Goal: Information Seeking & Learning: Learn about a topic

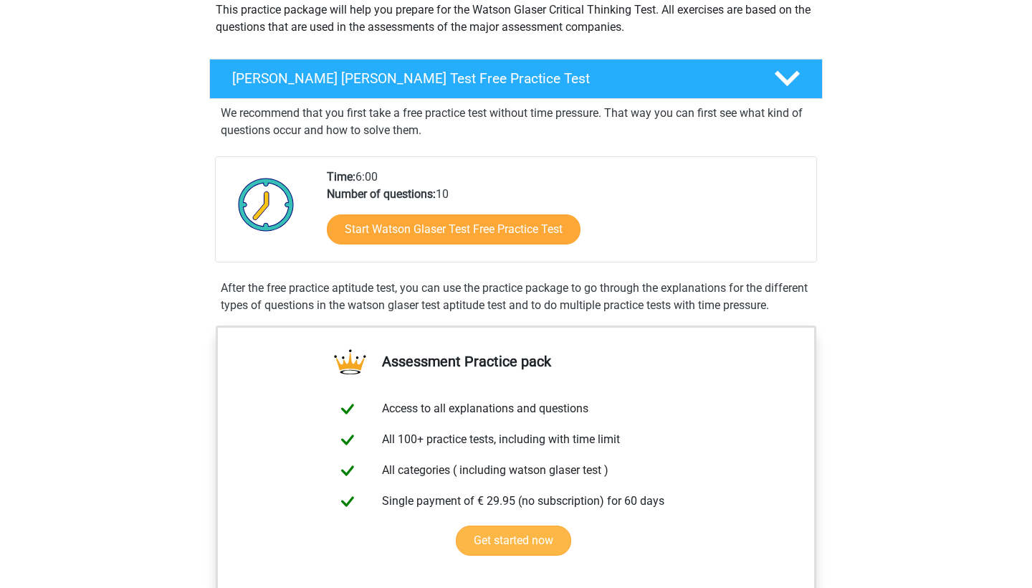
scroll to position [176, 0]
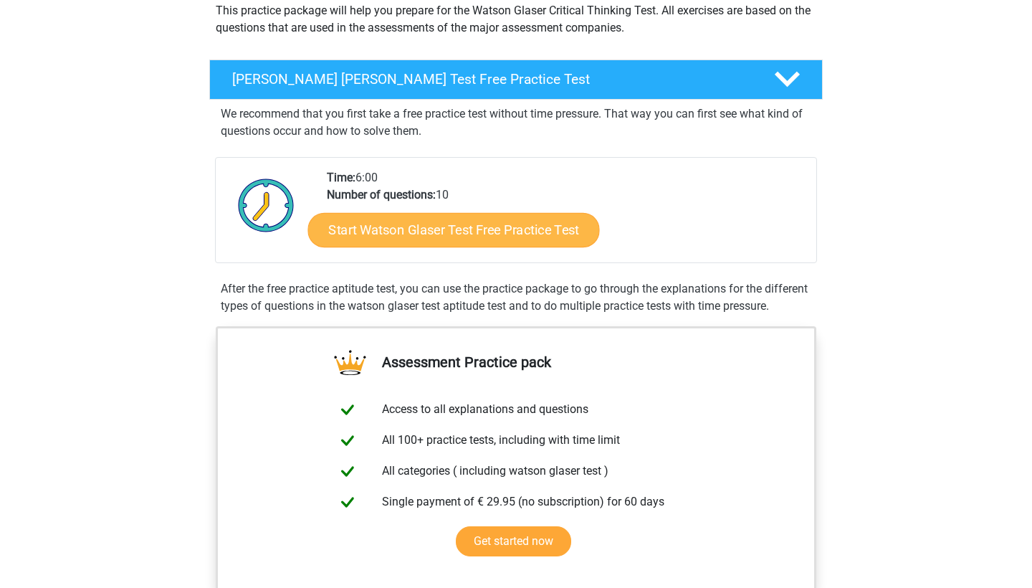
click at [440, 234] on link "Start Watson Glaser Test Free Practice Test" at bounding box center [454, 230] width 292 height 34
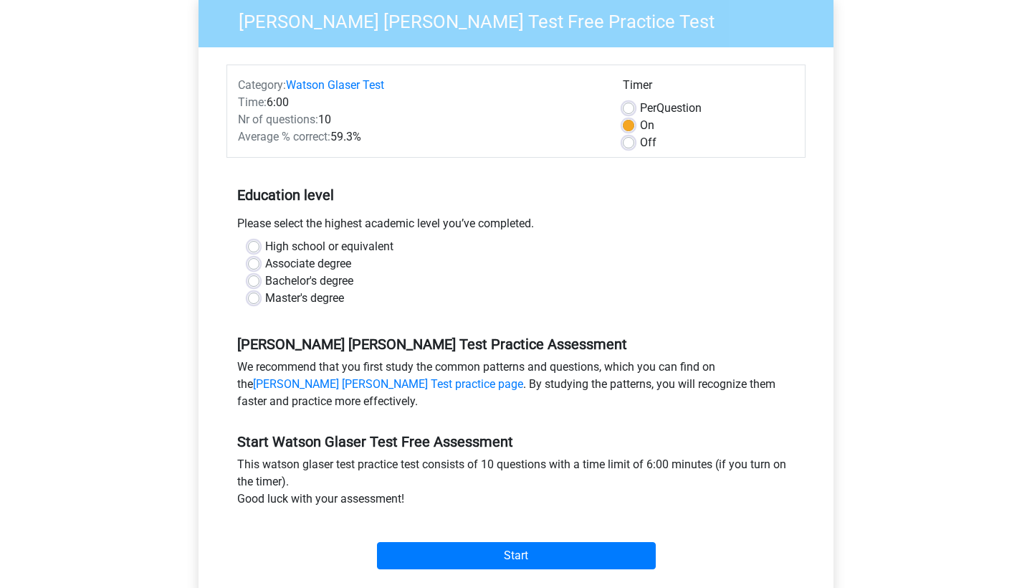
scroll to position [158, 0]
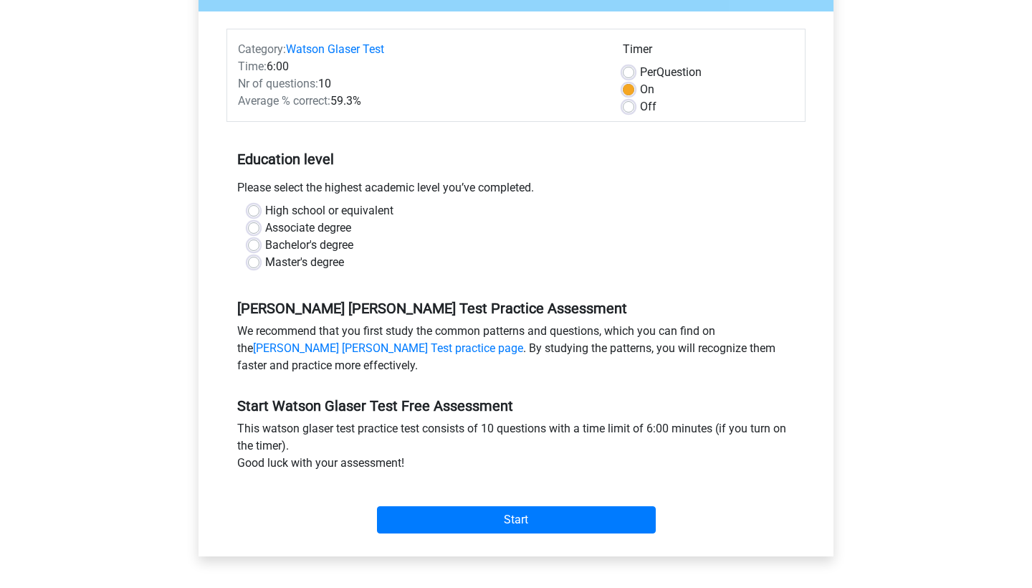
click at [265, 244] on label "Bachelor's degree" at bounding box center [309, 245] width 88 height 17
click at [256, 244] on input "Bachelor's degree" at bounding box center [253, 244] width 11 height 14
radio input "true"
click at [447, 536] on div "Start" at bounding box center [516, 508] width 579 height 62
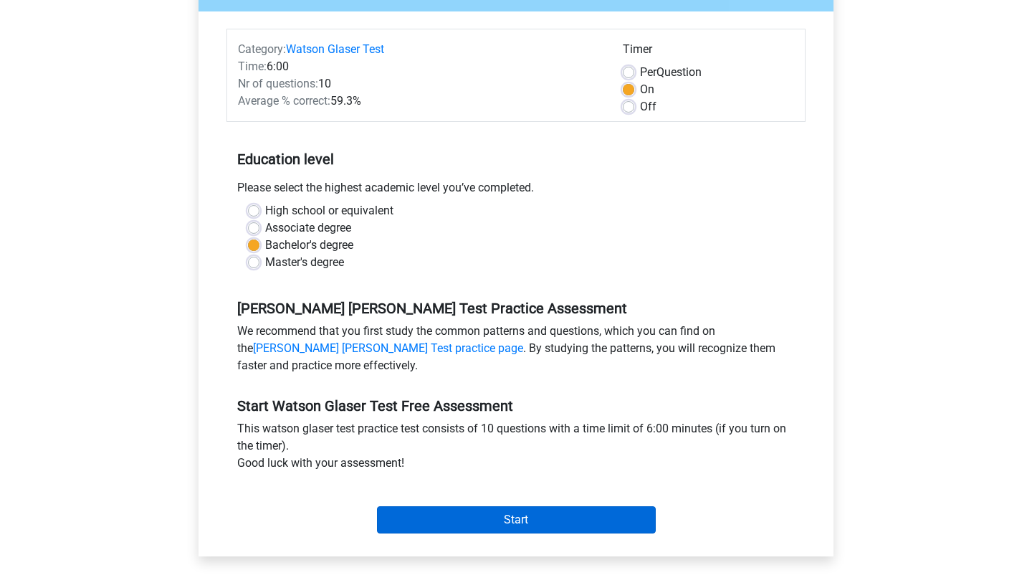
click at [452, 519] on input "Start" at bounding box center [516, 519] width 279 height 27
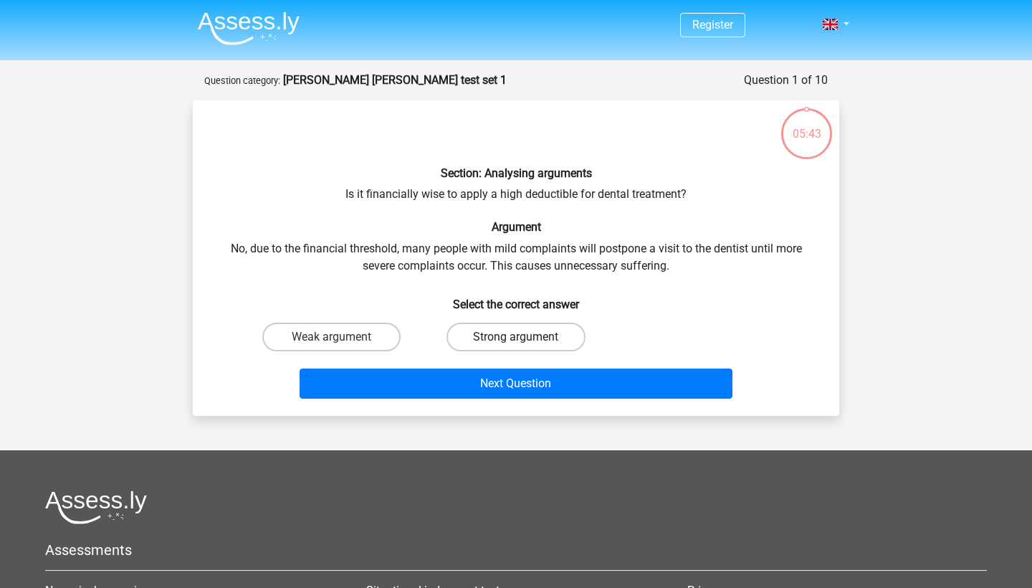
click at [550, 325] on label "Strong argument" at bounding box center [516, 337] width 138 height 29
click at [525, 337] on input "Strong argument" at bounding box center [520, 341] width 9 height 9
radio input "true"
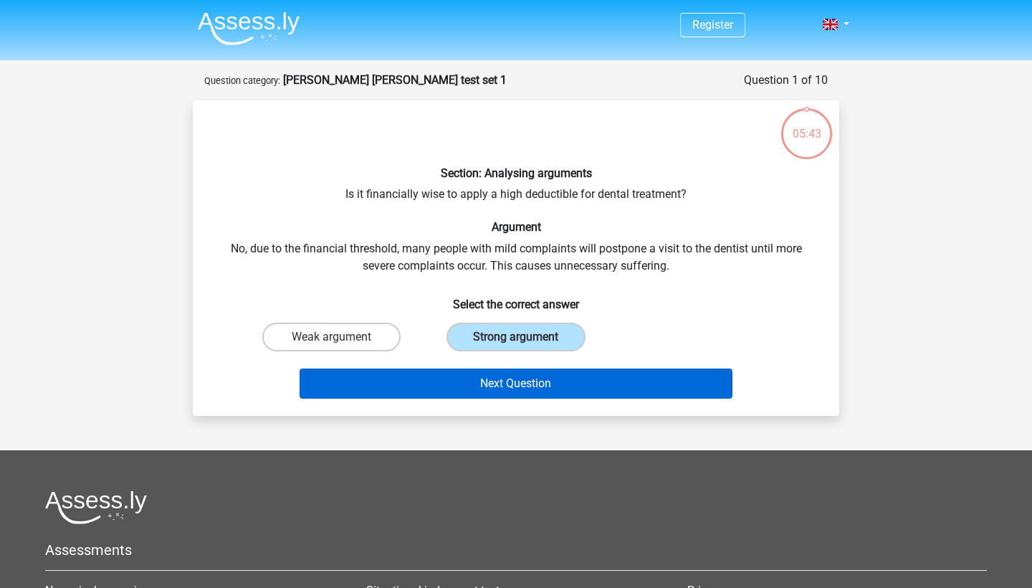
click at [556, 375] on button "Next Question" at bounding box center [517, 383] width 434 height 30
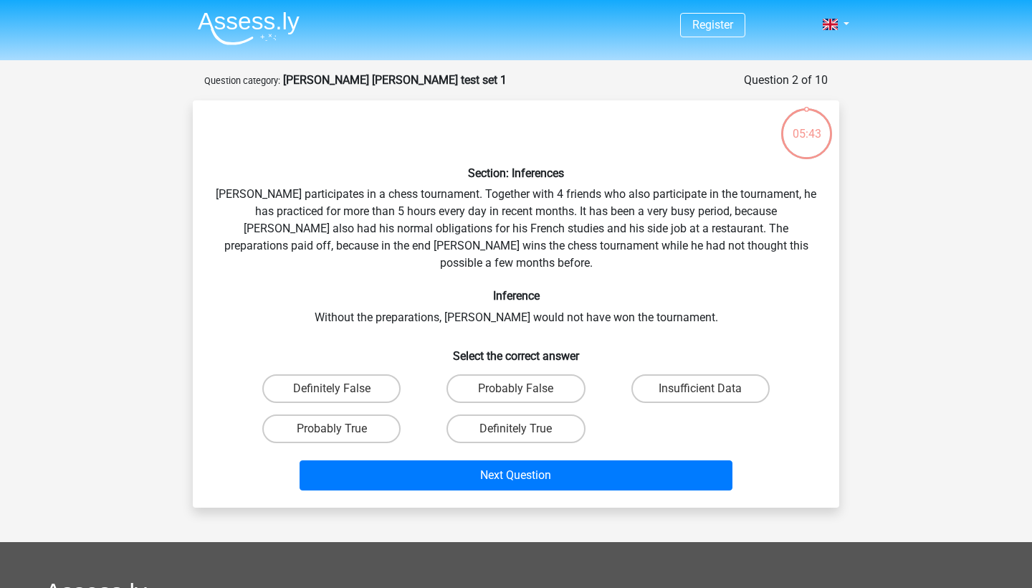
scroll to position [72, 0]
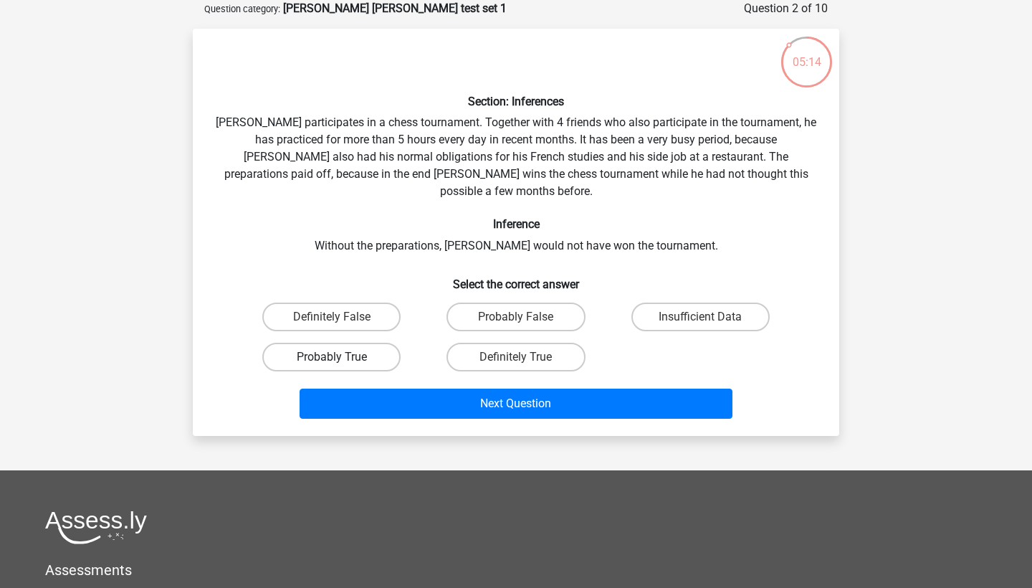
click at [350, 343] on label "Probably True" at bounding box center [331, 357] width 138 height 29
click at [341, 357] on input "Probably True" at bounding box center [336, 361] width 9 height 9
radio input "true"
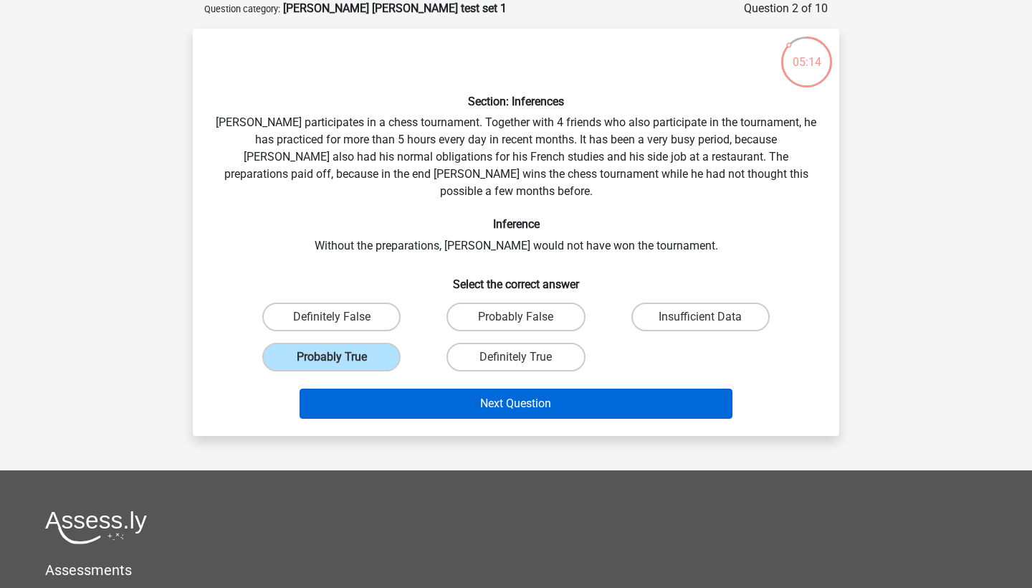
click at [405, 389] on button "Next Question" at bounding box center [517, 404] width 434 height 30
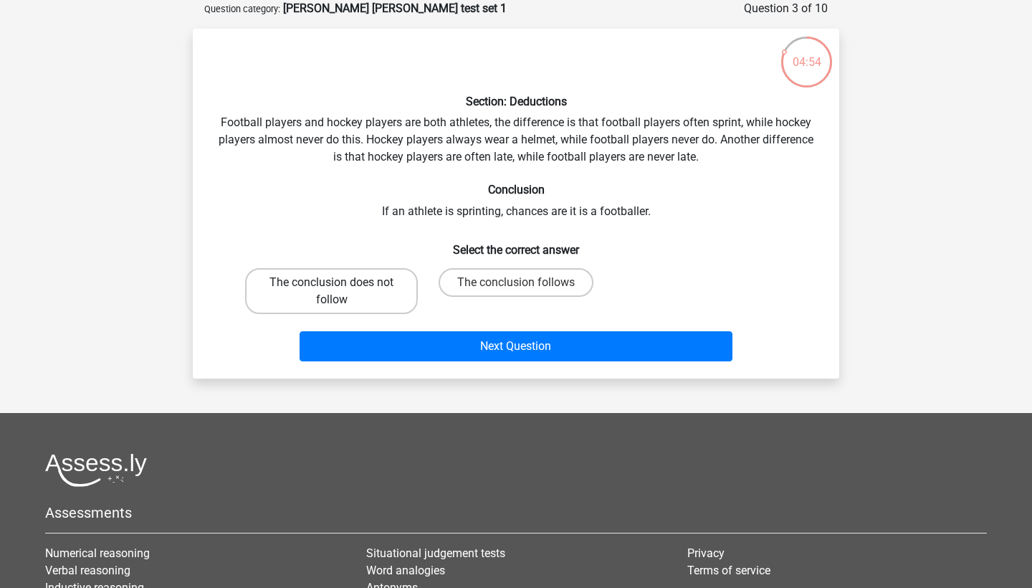
click at [390, 299] on label "The conclusion does not follow" at bounding box center [331, 291] width 173 height 46
click at [341, 292] on input "The conclusion does not follow" at bounding box center [336, 286] width 9 height 9
radio input "true"
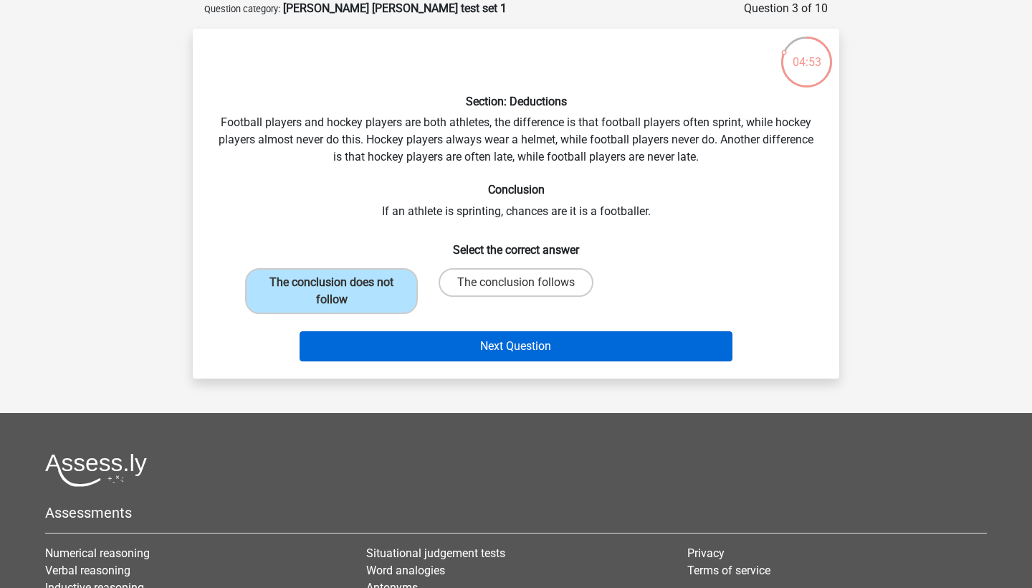
click at [423, 347] on button "Next Question" at bounding box center [517, 346] width 434 height 30
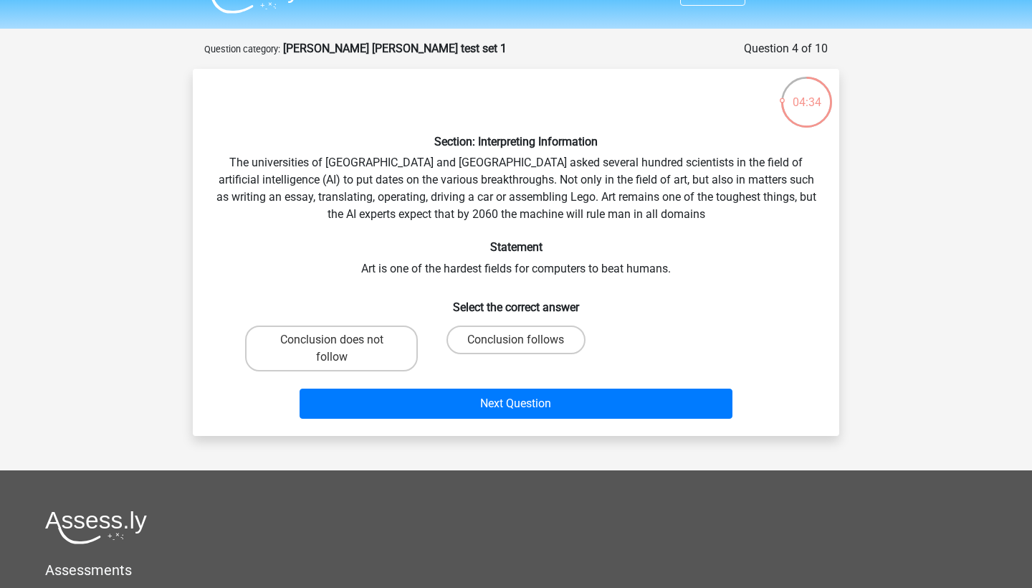
scroll to position [32, 0]
click at [480, 340] on label "Conclusion follows" at bounding box center [516, 339] width 138 height 29
click at [516, 340] on input "Conclusion follows" at bounding box center [520, 344] width 9 height 9
radio input "true"
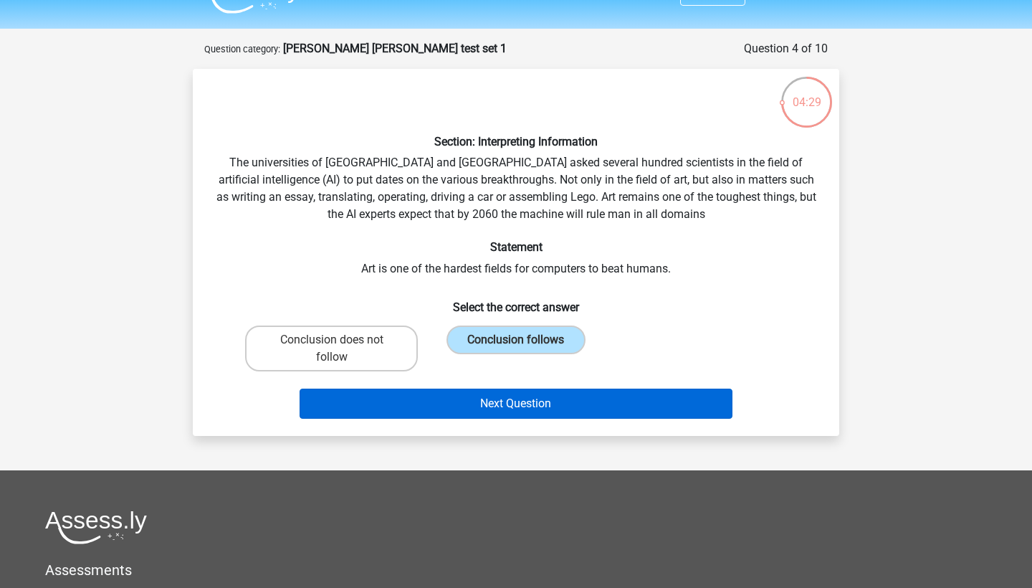
click at [473, 391] on button "Next Question" at bounding box center [517, 404] width 434 height 30
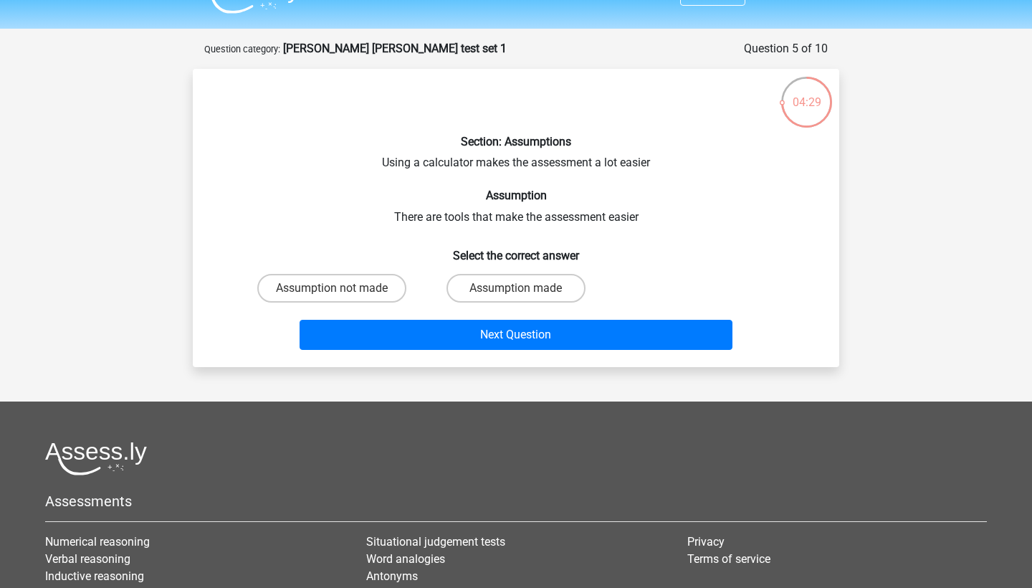
scroll to position [72, 0]
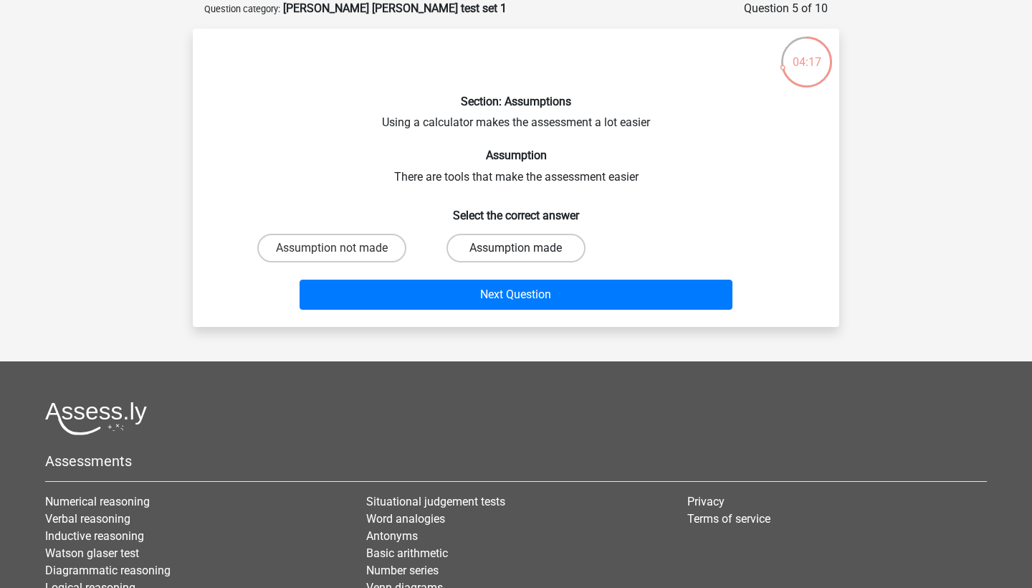
click at [528, 253] on label "Assumption made" at bounding box center [516, 248] width 138 height 29
click at [525, 253] on input "Assumption made" at bounding box center [520, 252] width 9 height 9
radio input "true"
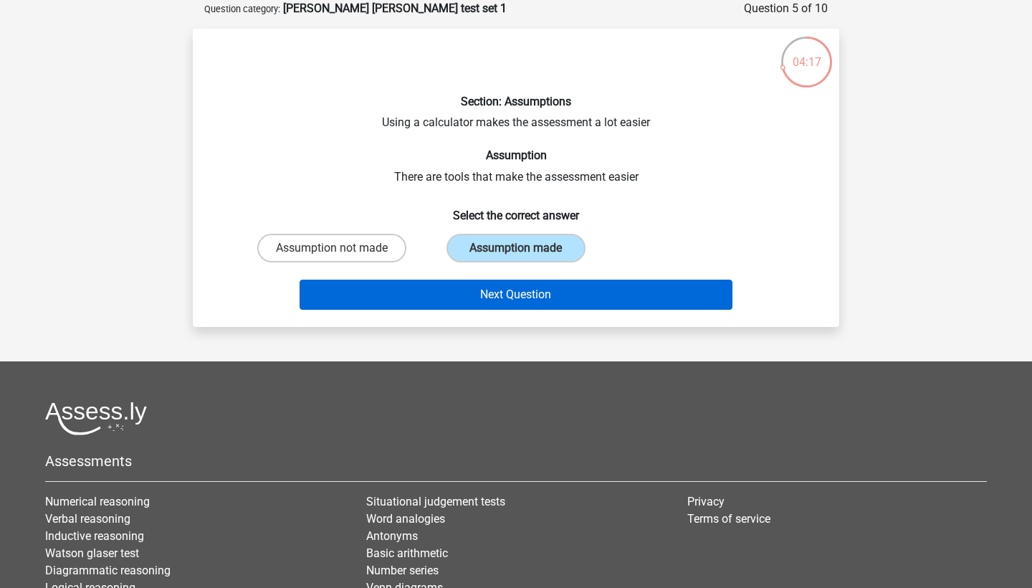
click at [528, 284] on button "Next Question" at bounding box center [517, 295] width 434 height 30
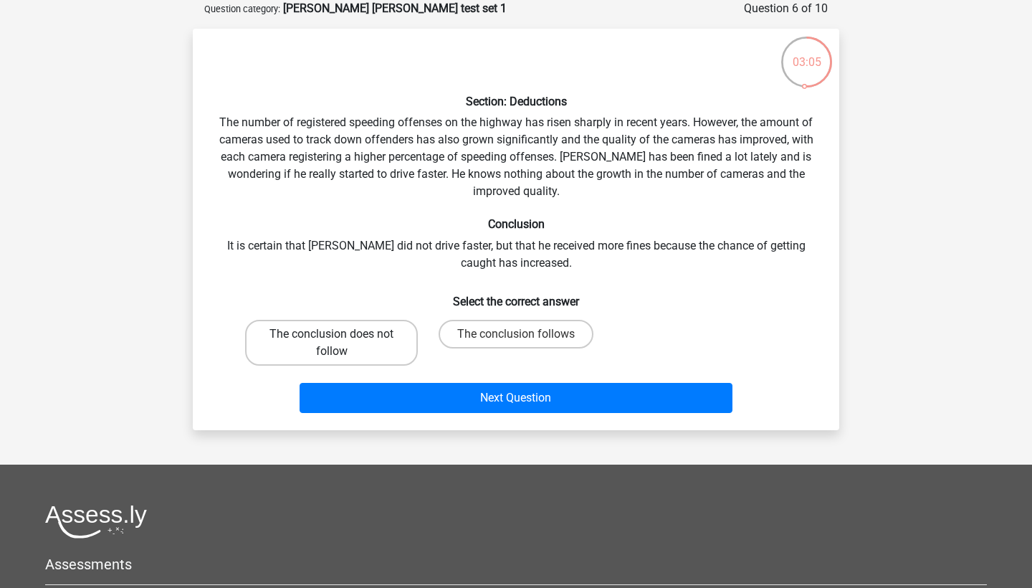
click at [335, 348] on label "The conclusion does not follow" at bounding box center [331, 343] width 173 height 46
click at [335, 343] on input "The conclusion does not follow" at bounding box center [336, 338] width 9 height 9
radio input "true"
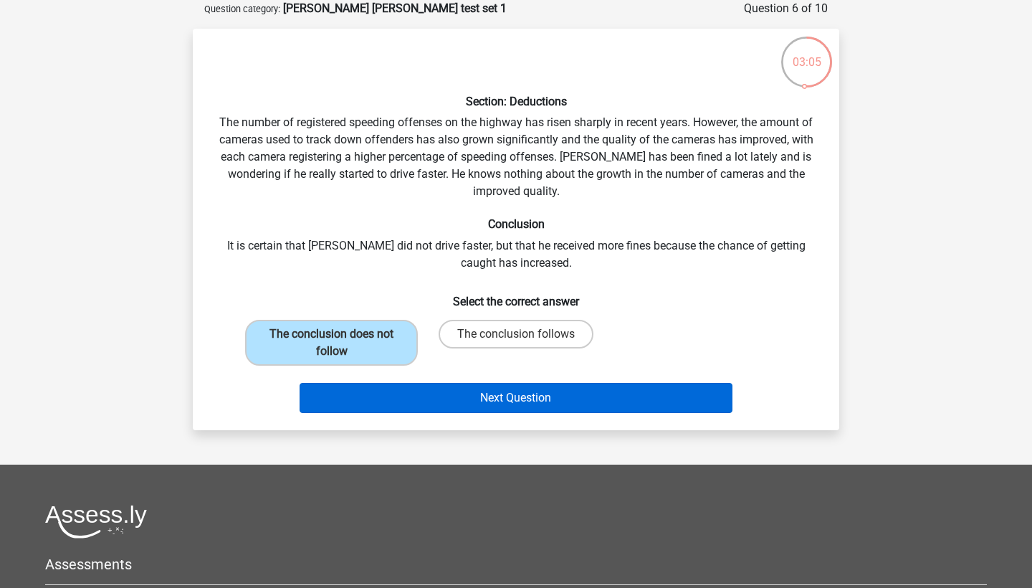
click at [355, 388] on button "Next Question" at bounding box center [517, 398] width 434 height 30
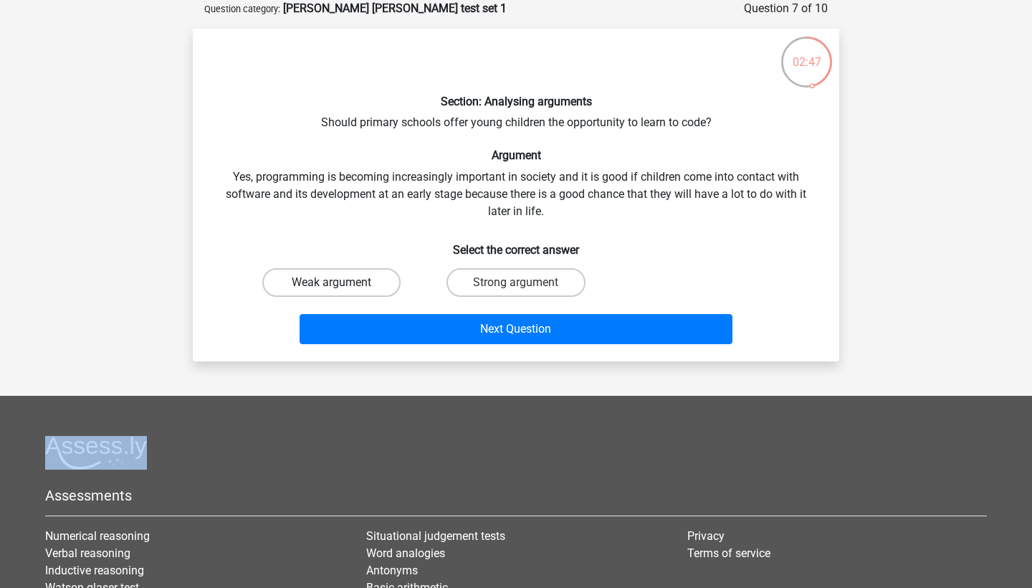
drag, startPoint x: 497, startPoint y: 280, endPoint x: 375, endPoint y: 278, distance: 121.9
click at [375, 279] on div "Weak argument Strong argument" at bounding box center [515, 282] width 553 height 40
click at [392, 259] on div "Section: Analysing arguments Should primary schools offer young children the op…" at bounding box center [516, 195] width 635 height 310
click at [375, 277] on label "Weak argument" at bounding box center [331, 282] width 138 height 29
click at [341, 282] on input "Weak argument" at bounding box center [336, 286] width 9 height 9
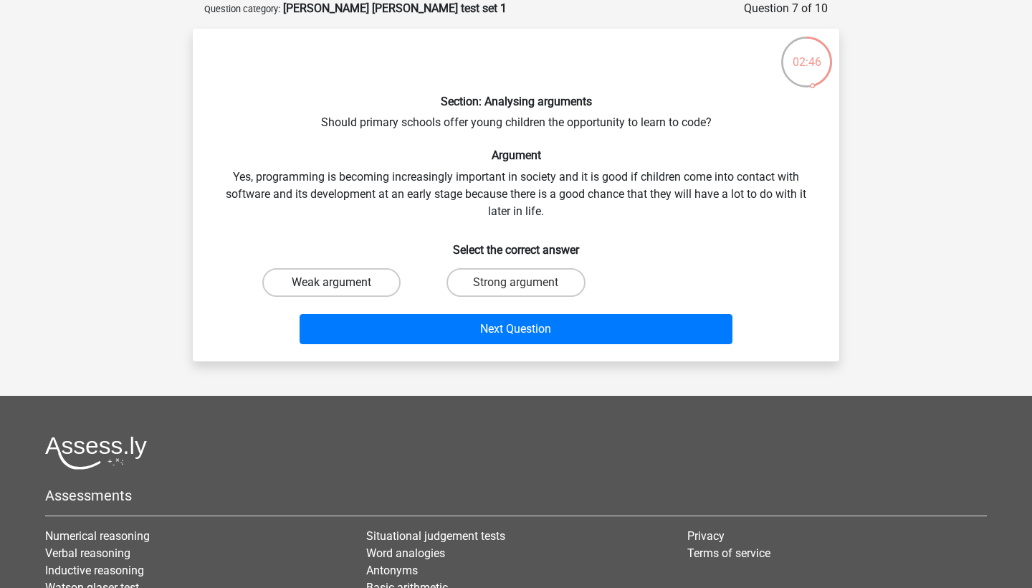
radio input "true"
click at [558, 292] on label "Strong argument" at bounding box center [516, 282] width 138 height 29
click at [525, 292] on input "Strong argument" at bounding box center [520, 286] width 9 height 9
radio input "true"
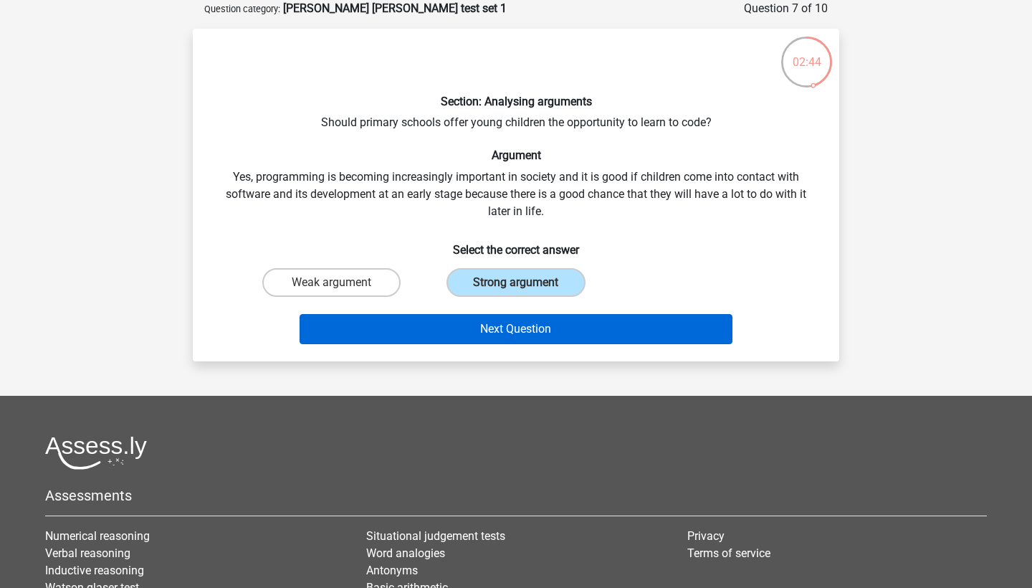
click at [549, 328] on button "Next Question" at bounding box center [517, 329] width 434 height 30
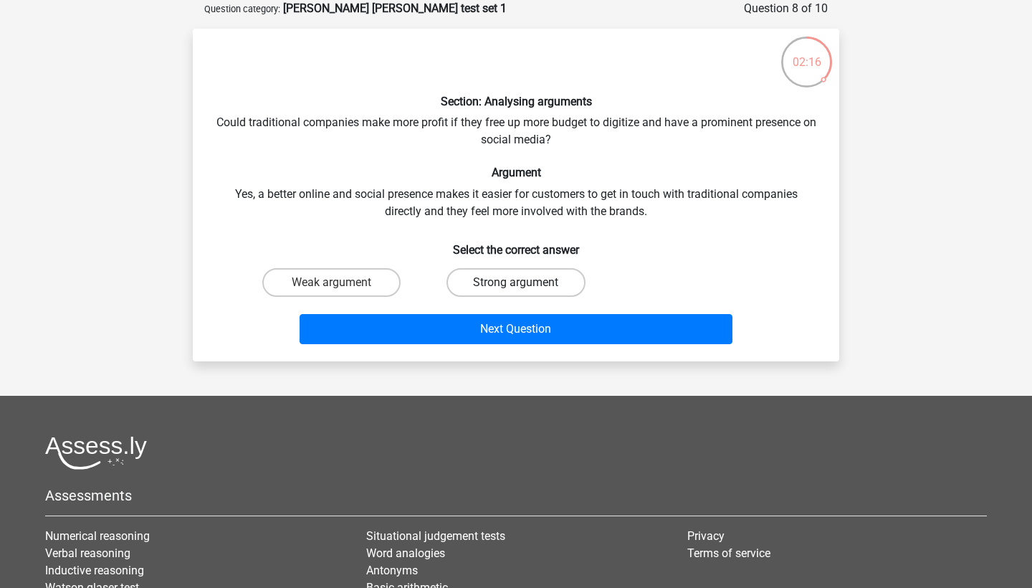
click at [489, 277] on label "Strong argument" at bounding box center [516, 282] width 138 height 29
click at [516, 282] on input "Strong argument" at bounding box center [520, 286] width 9 height 9
radio input "true"
click at [489, 292] on label "Strong argument" at bounding box center [516, 282] width 138 height 29
click at [516, 292] on input "Strong argument" at bounding box center [520, 286] width 9 height 9
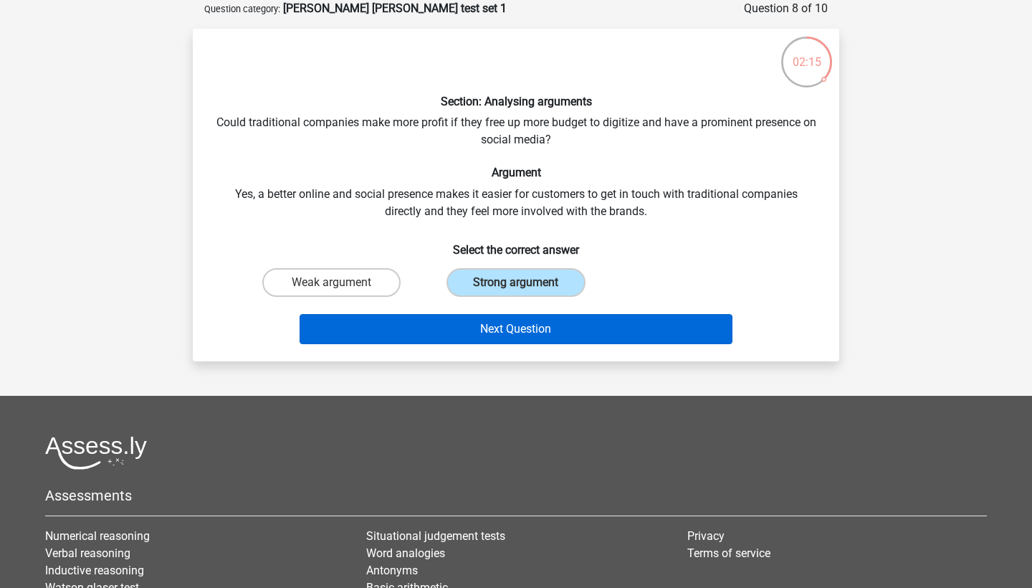
click at [490, 320] on button "Next Question" at bounding box center [517, 329] width 434 height 30
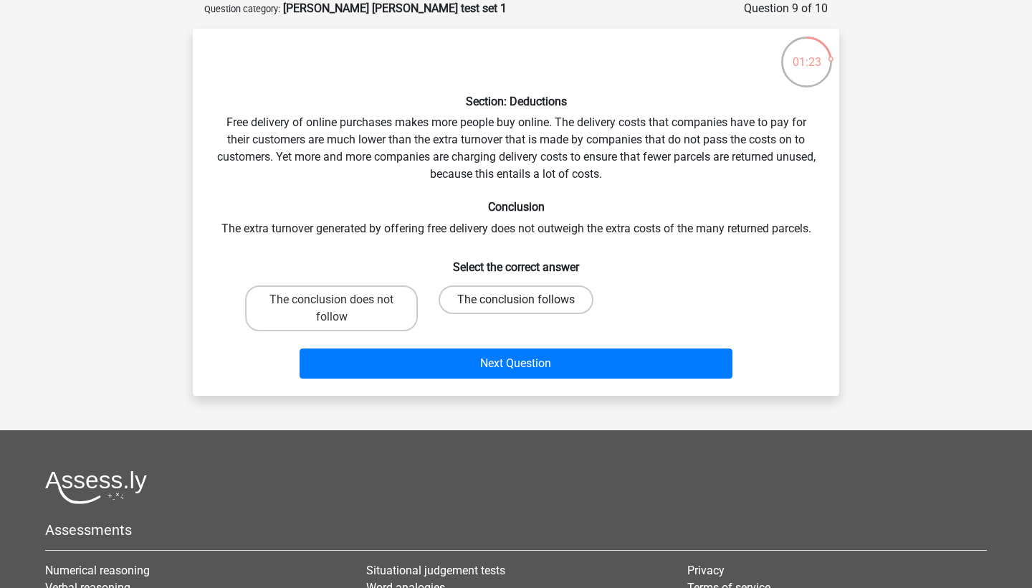
click at [513, 300] on label "The conclusion follows" at bounding box center [516, 299] width 155 height 29
click at [516, 300] on input "The conclusion follows" at bounding box center [520, 304] width 9 height 9
radio input "true"
click at [513, 379] on div "Next Question" at bounding box center [515, 366] width 553 height 36
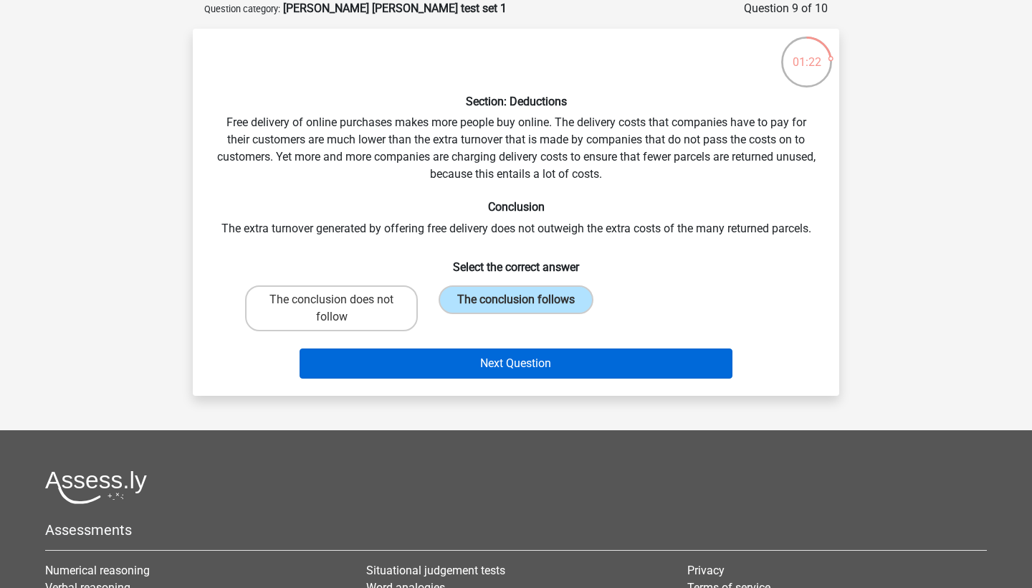
click at [519, 369] on button "Next Question" at bounding box center [517, 363] width 434 height 30
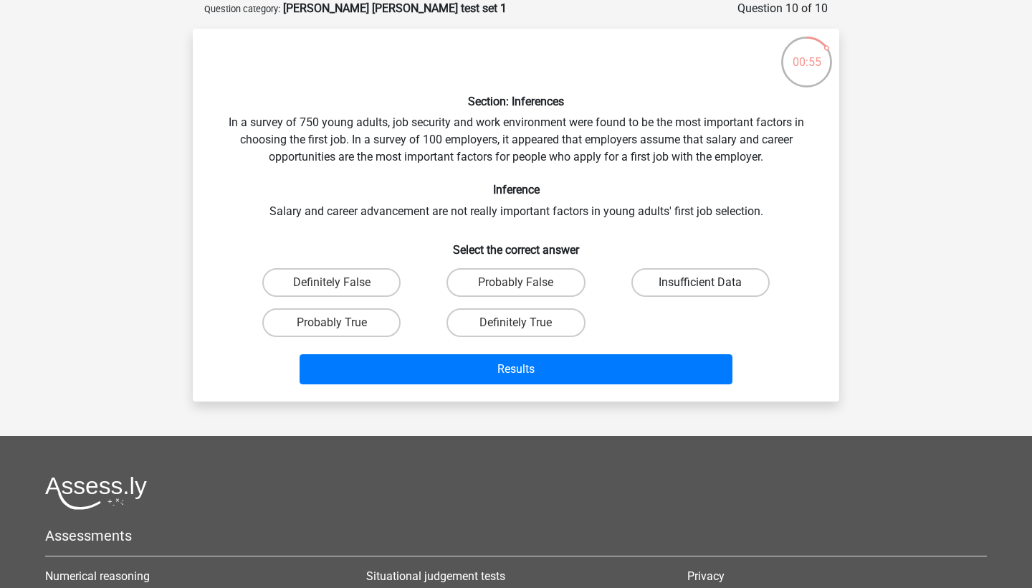
click at [721, 290] on label "Insufficient Data" at bounding box center [701, 282] width 138 height 29
click at [710, 290] on input "Insufficient Data" at bounding box center [704, 286] width 9 height 9
radio input "true"
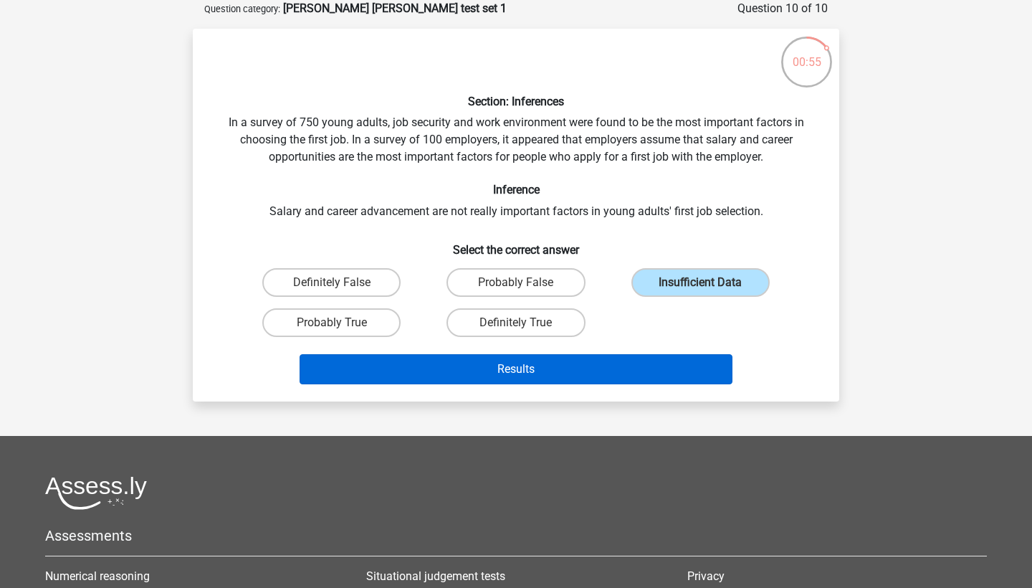
click at [656, 363] on button "Results" at bounding box center [517, 369] width 434 height 30
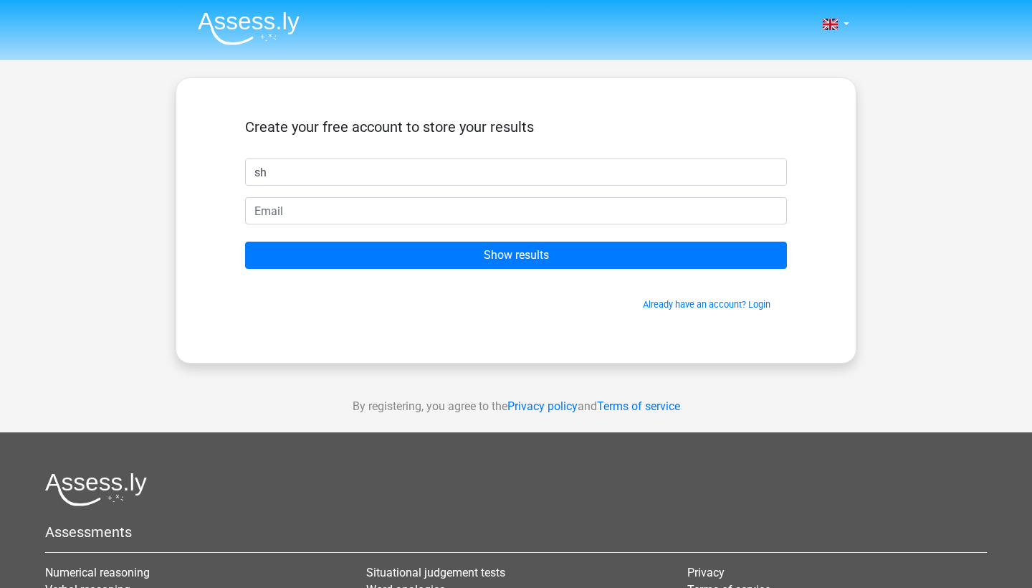
type input "s"
type input "shezza"
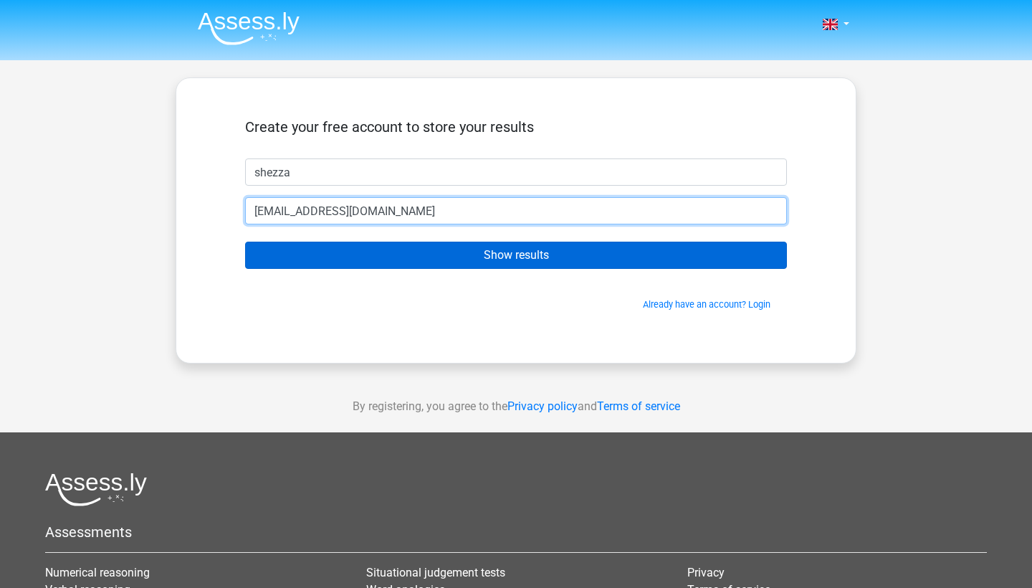
type input "[EMAIL_ADDRESS][DOMAIN_NAME]"
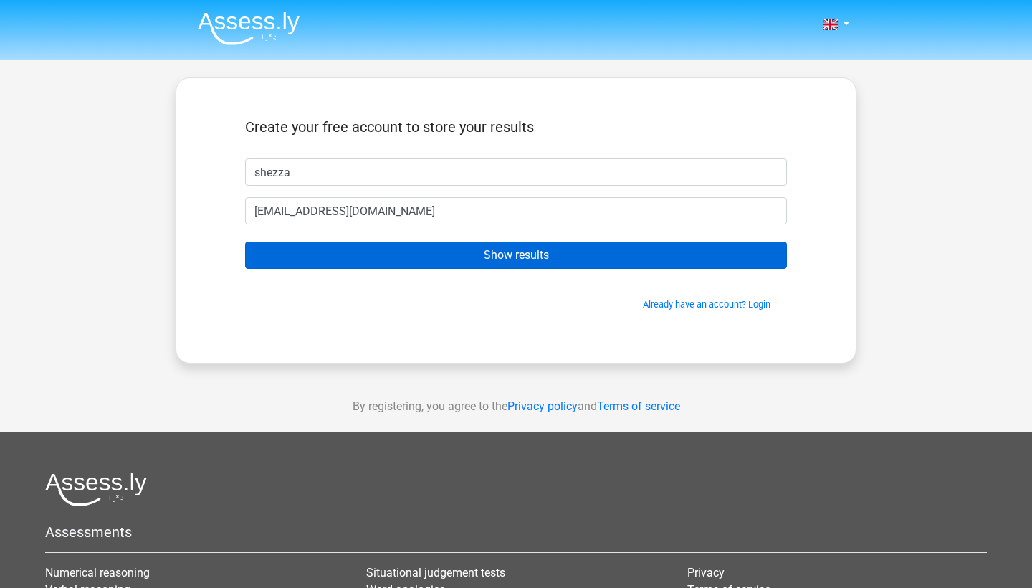
click at [607, 249] on input "Show results" at bounding box center [516, 255] width 542 height 27
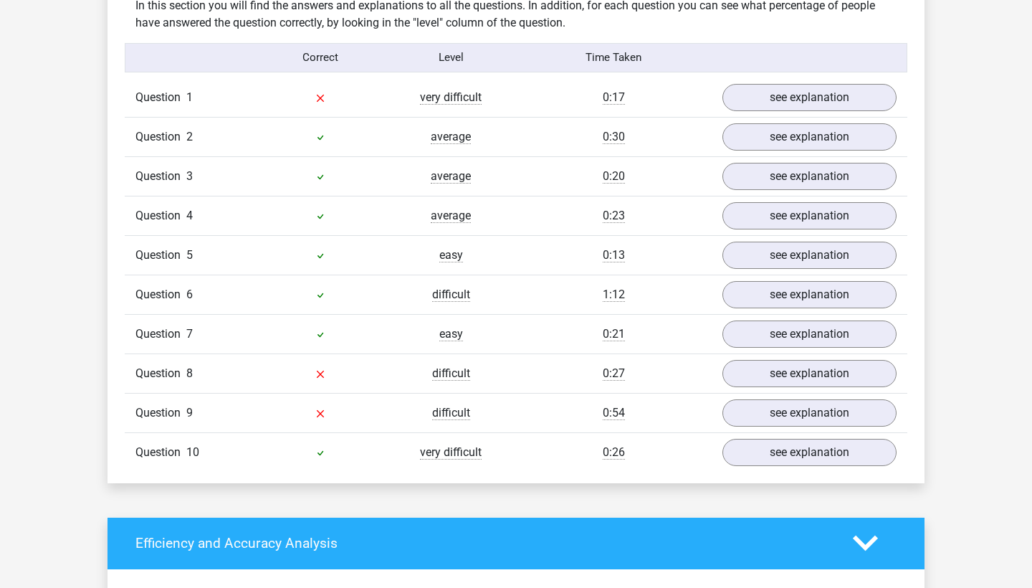
scroll to position [1132, 0]
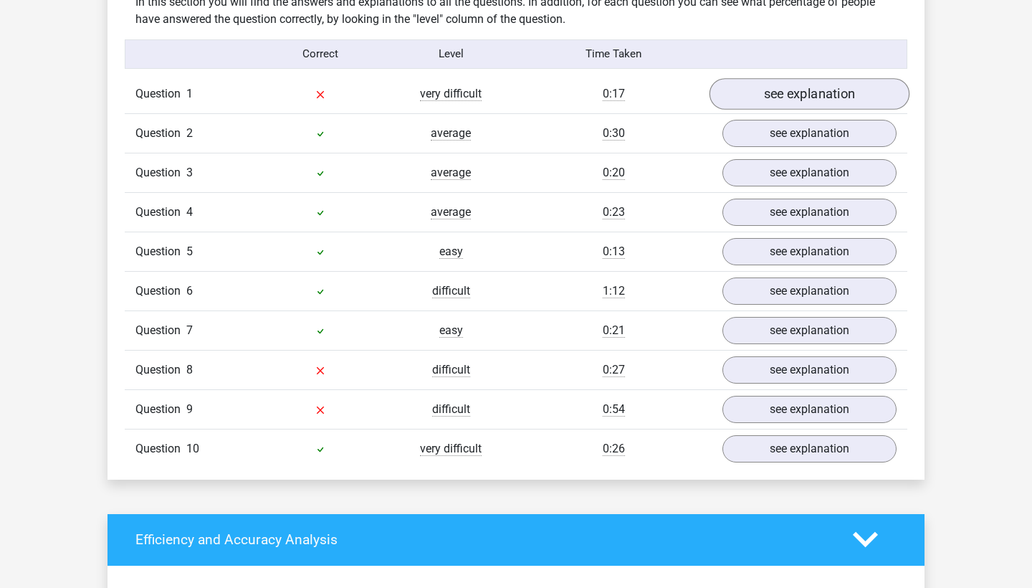
click at [799, 103] on link "see explanation" at bounding box center [810, 94] width 200 height 32
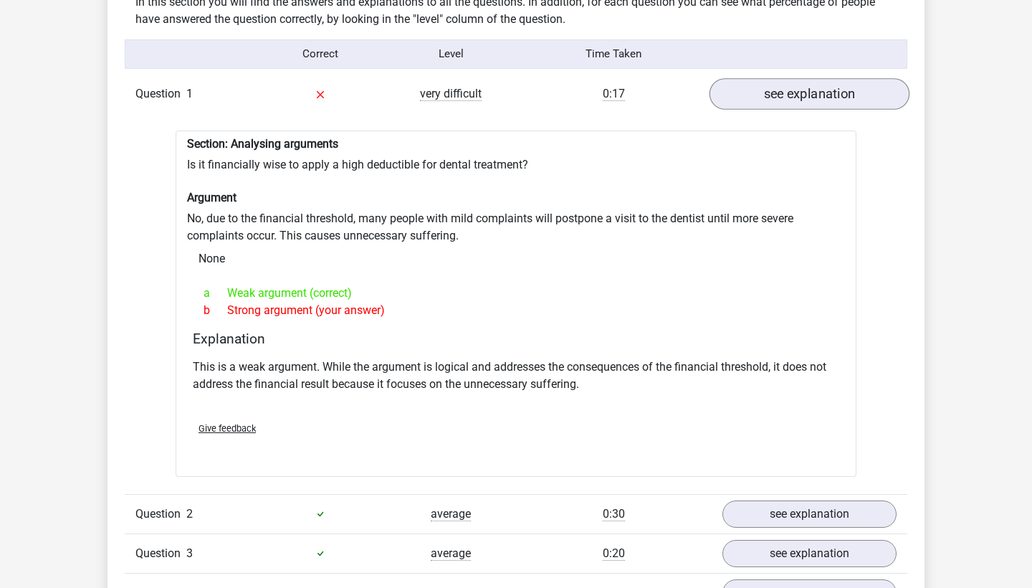
click at [819, 103] on link "see explanation" at bounding box center [810, 94] width 200 height 32
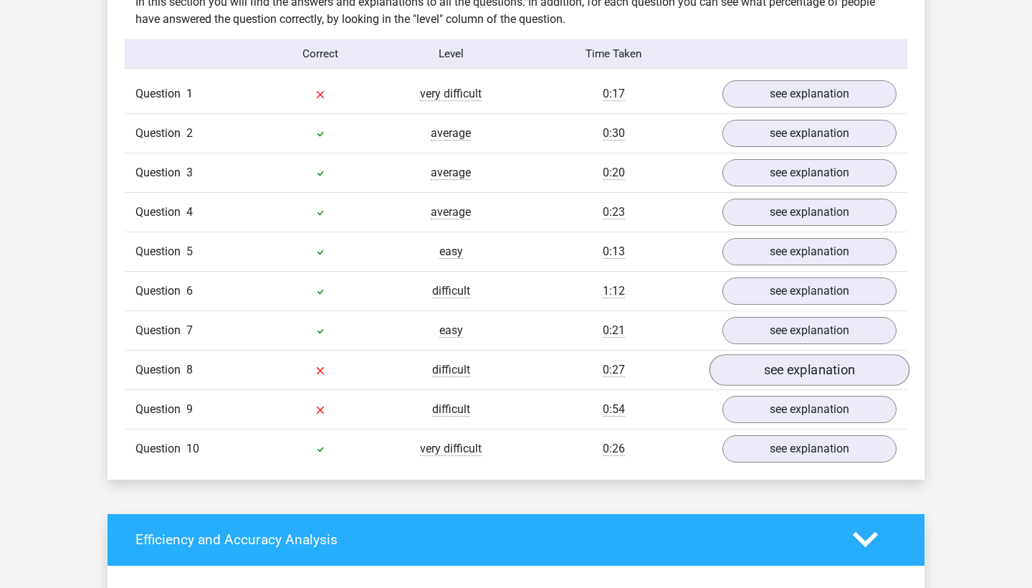
click at [824, 375] on link "see explanation" at bounding box center [810, 370] width 200 height 32
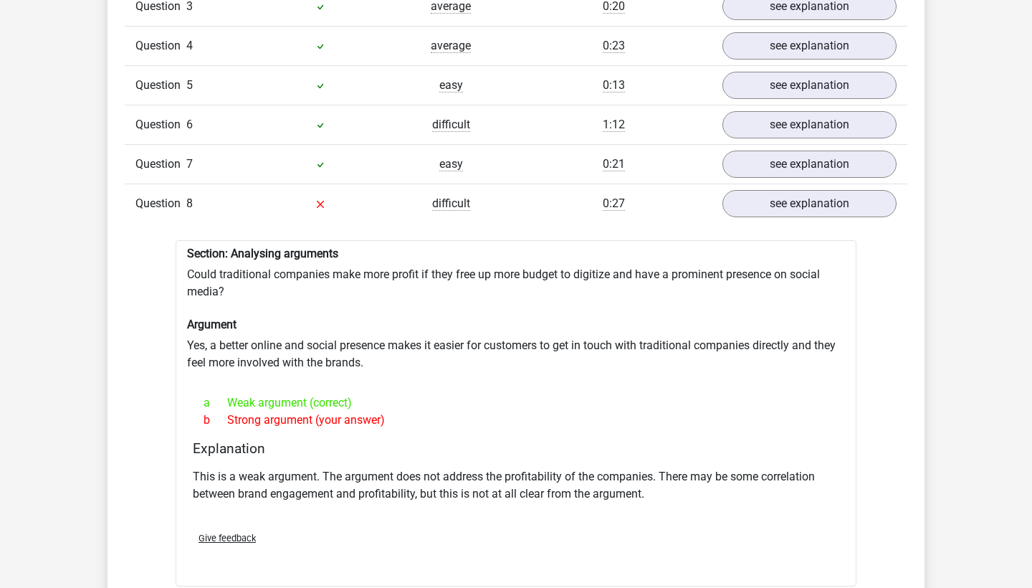
scroll to position [1299, 0]
click at [812, 204] on link "see explanation" at bounding box center [810, 203] width 200 height 32
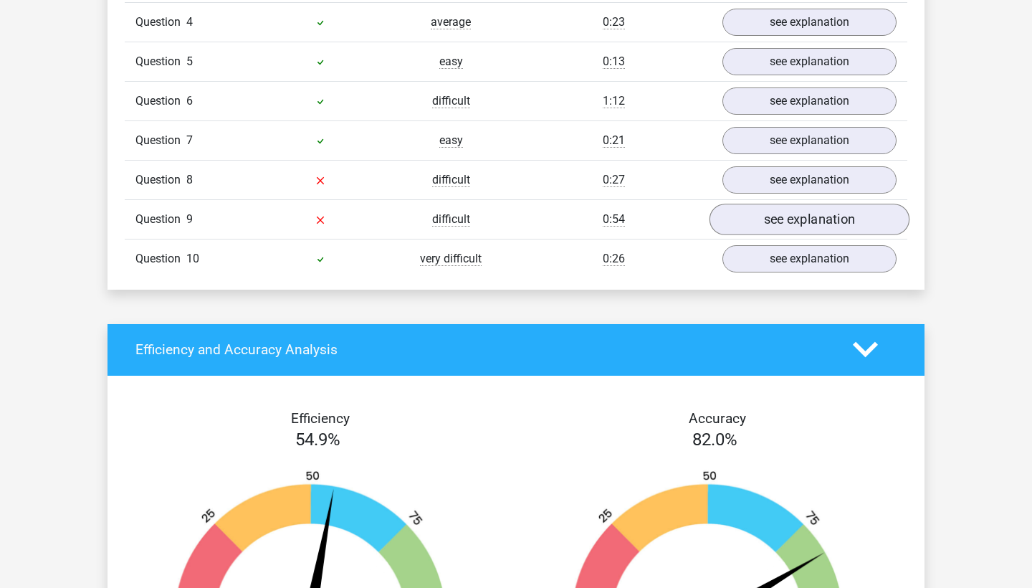
scroll to position [1329, 0]
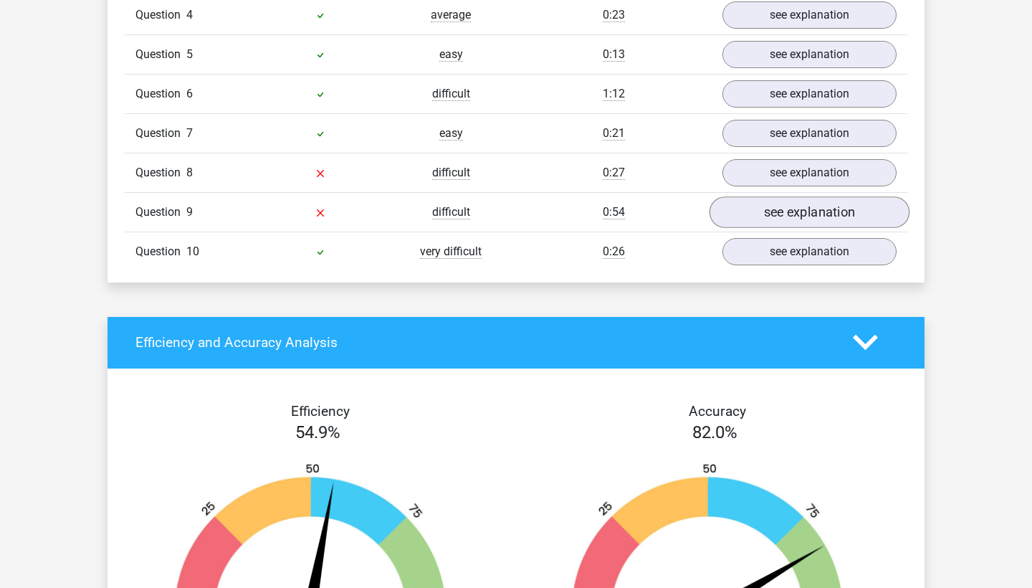
click at [799, 213] on link "see explanation" at bounding box center [810, 212] width 200 height 32
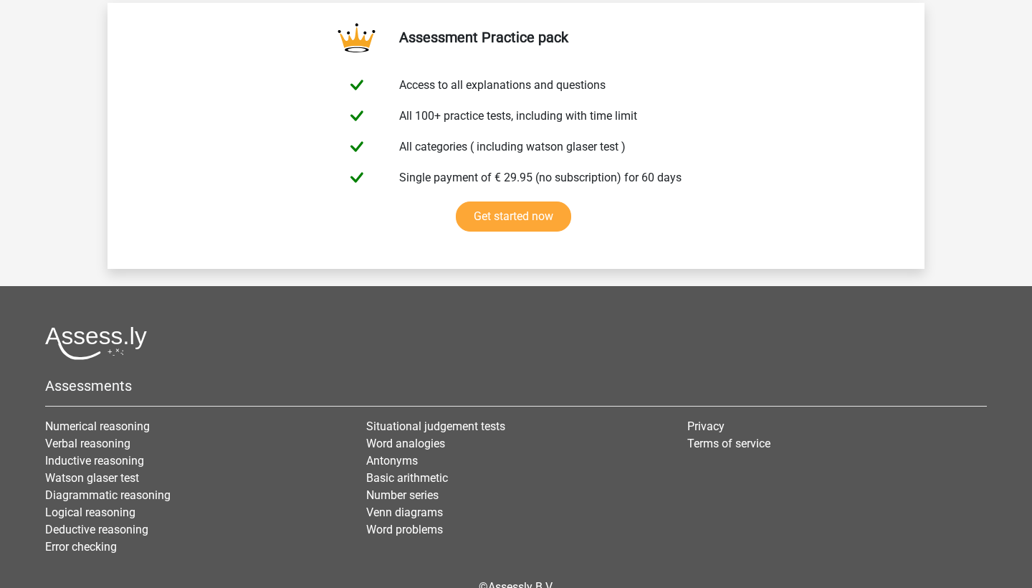
scroll to position [3237, 0]
